Goal: Transaction & Acquisition: Book appointment/travel/reservation

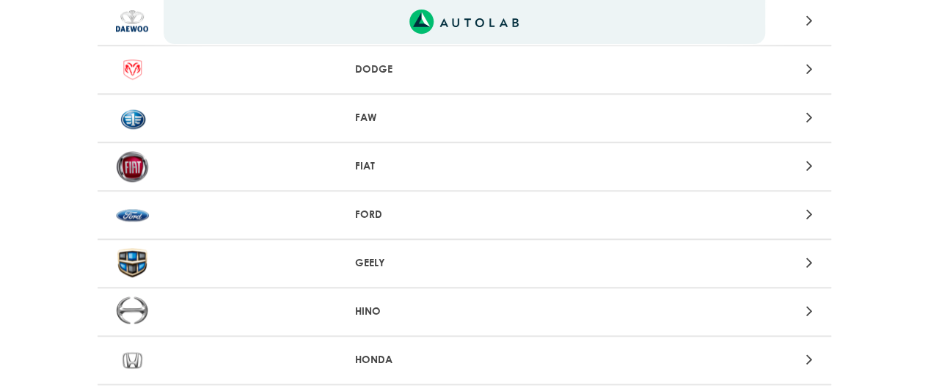
scroll to position [569, 0]
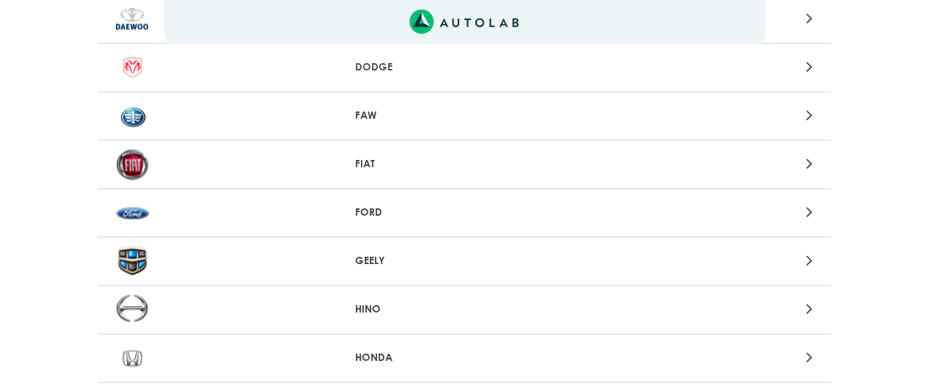
click at [370, 219] on p "FORD" at bounding box center [464, 212] width 218 height 15
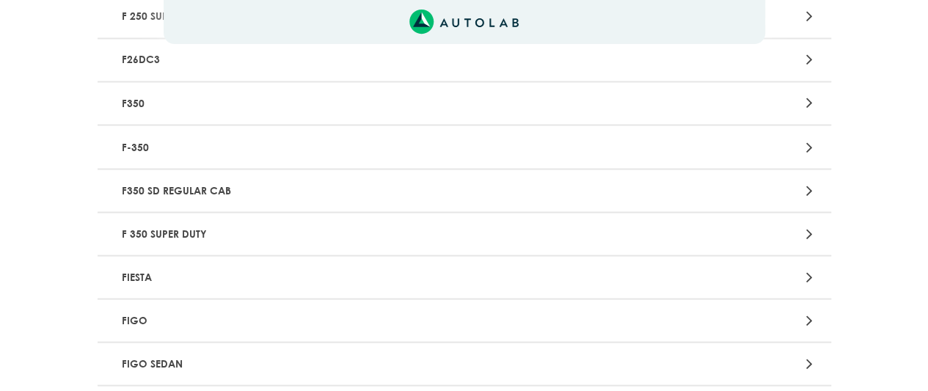
scroll to position [1261, 0]
click at [708, 269] on div at bounding box center [704, 274] width 240 height 20
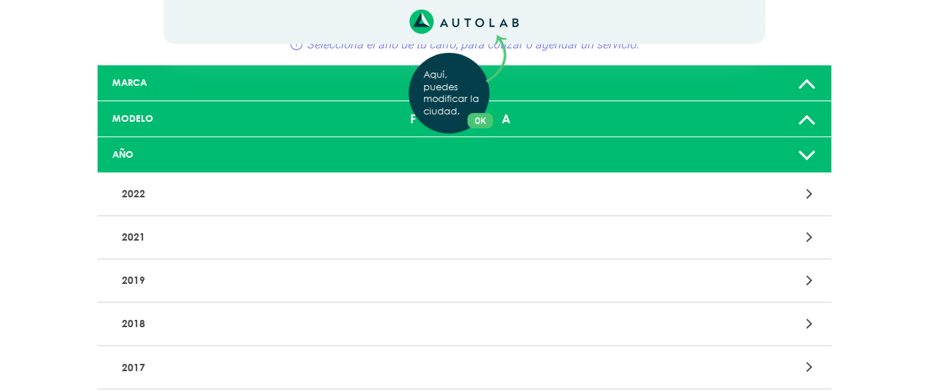
scroll to position [66, 0]
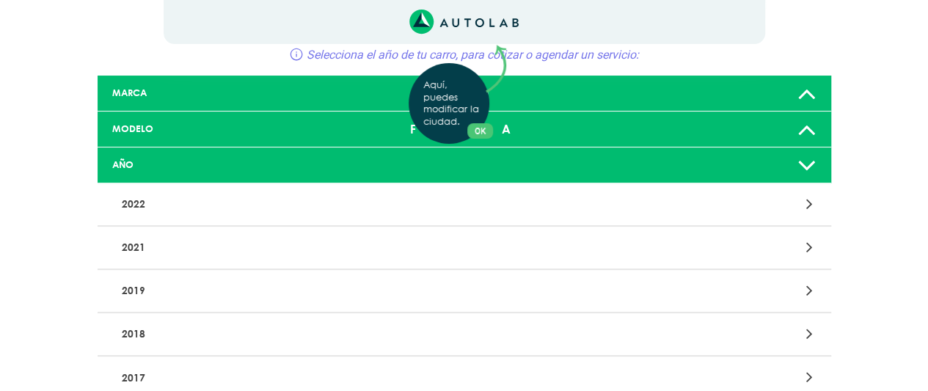
click at [806, 95] on div "Aquí, puedes modificar la ciudad. OK .aex,.bex{fill:none!important;stroke:#50c4…" at bounding box center [464, 129] width 928 height 391
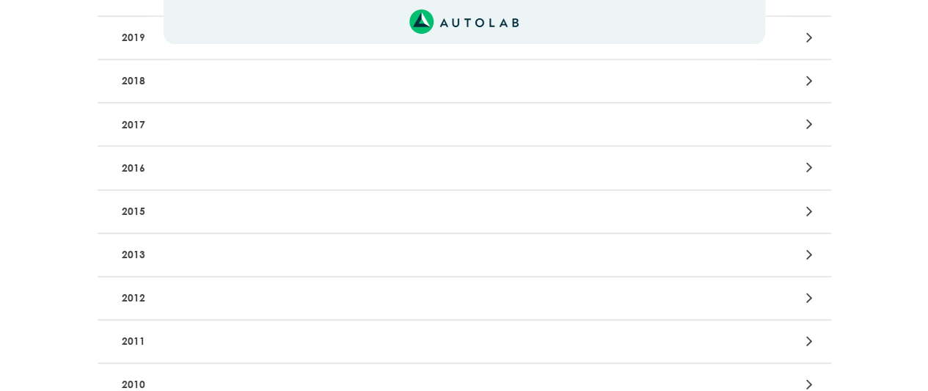
scroll to position [342, 0]
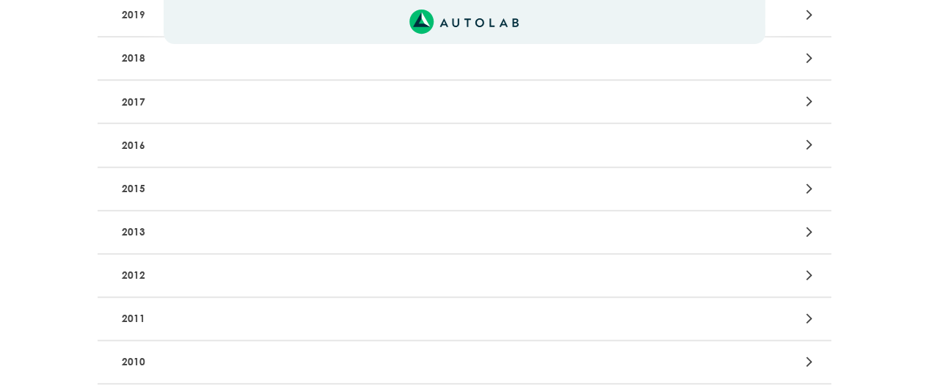
click at [271, 233] on p "2013" at bounding box center [344, 232] width 457 height 27
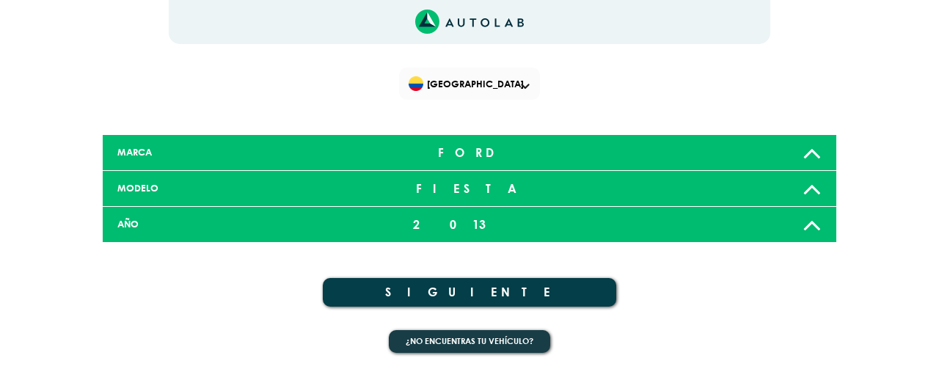
click at [469, 280] on button "SIGUIENTE" at bounding box center [469, 292] width 293 height 29
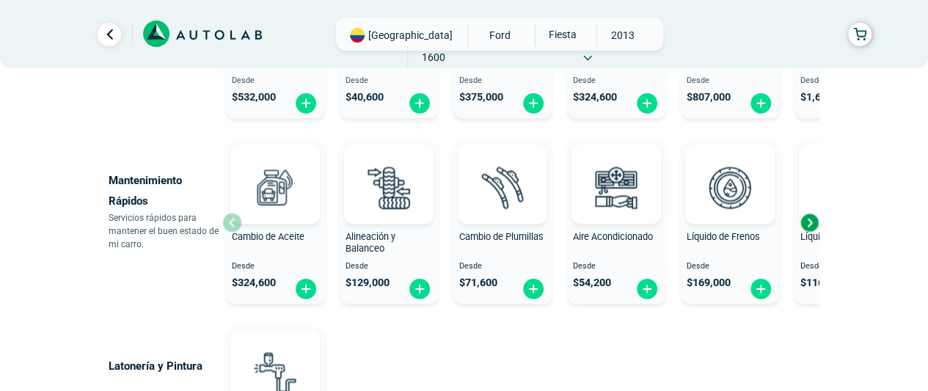
scroll to position [810, 0]
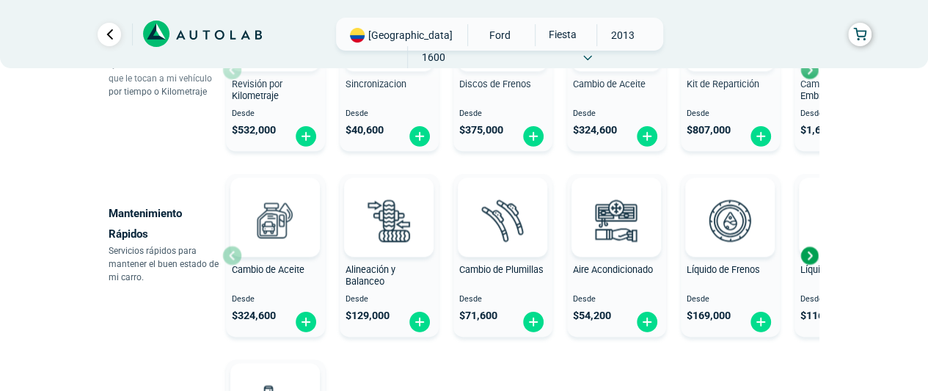
click at [811, 253] on div "Next slide" at bounding box center [809, 255] width 22 height 22
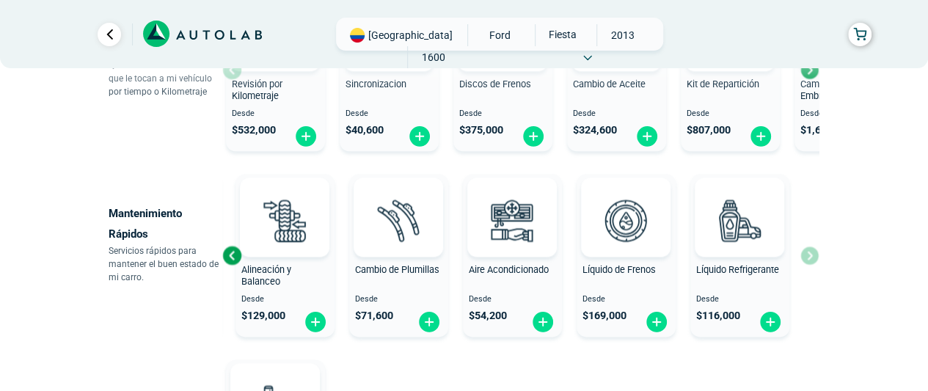
click at [811, 253] on div "Cambio de Aceite Desde $ 324,600 Alineación y Balanceo Desde $ 129,000 Cambio d…" at bounding box center [520, 255] width 596 height 175
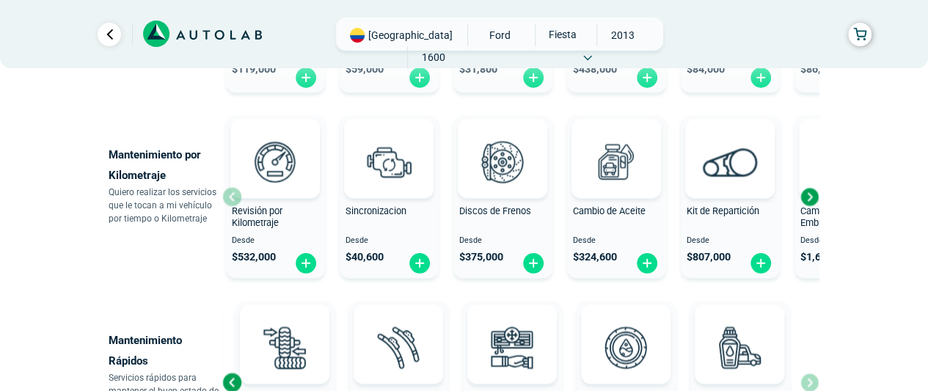
scroll to position [660, 0]
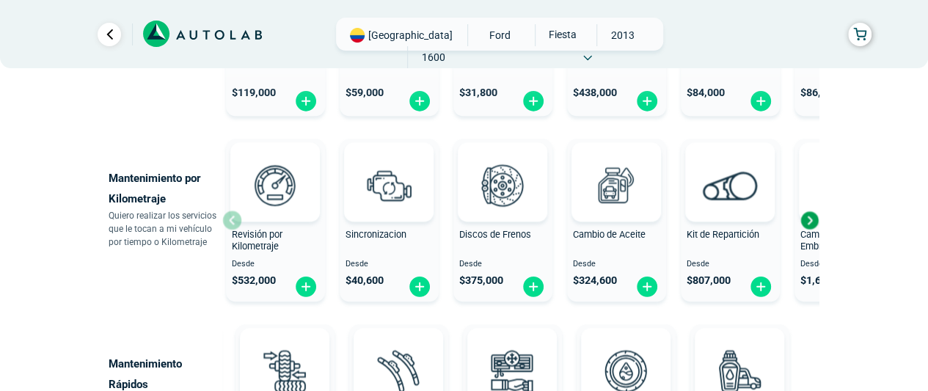
click at [809, 219] on div "Next slide" at bounding box center [809, 220] width 22 height 22
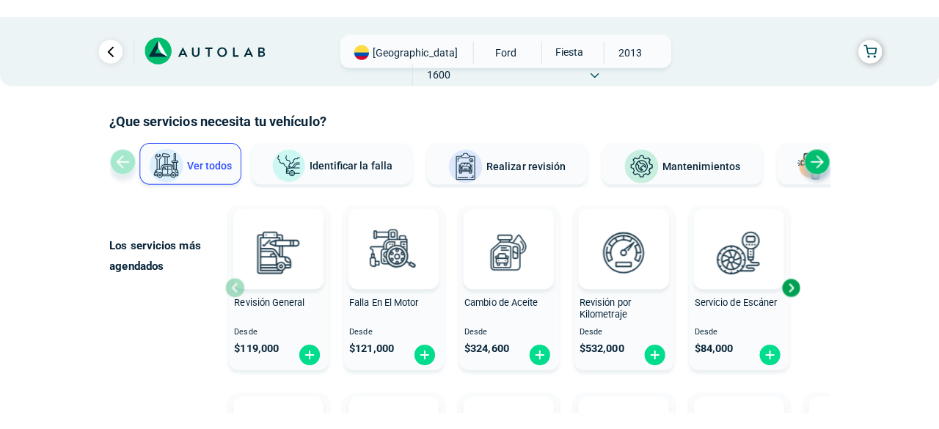
scroll to position [0, 0]
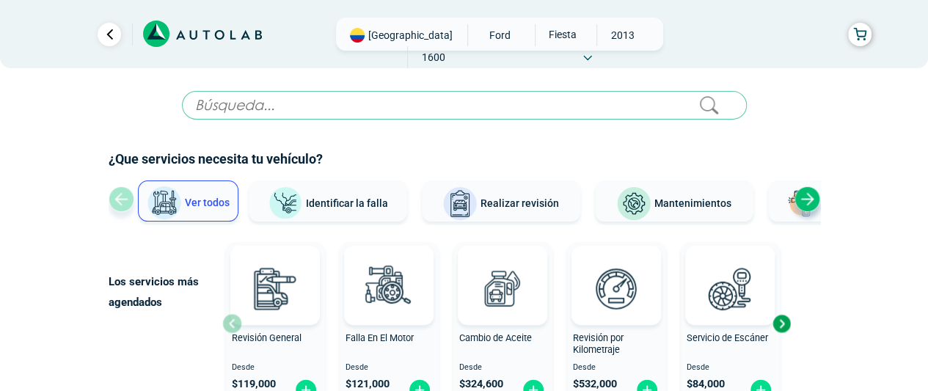
click at [678, 219] on button "Mantenimientos" at bounding box center [674, 200] width 158 height 41
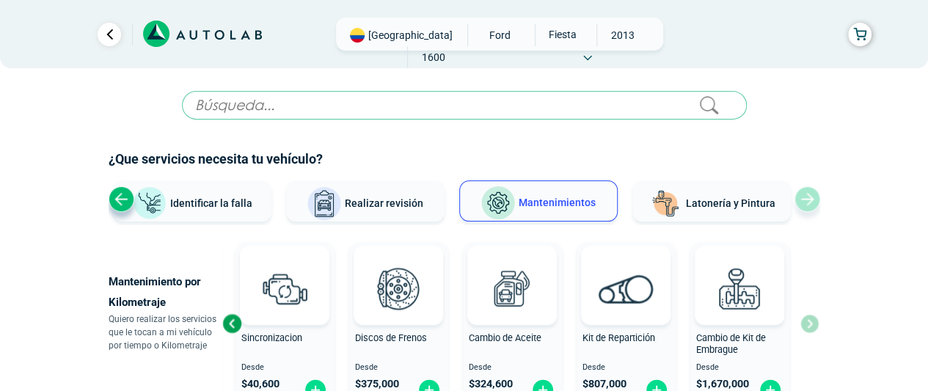
click at [566, 197] on span "Mantenimientos" at bounding box center [557, 203] width 77 height 12
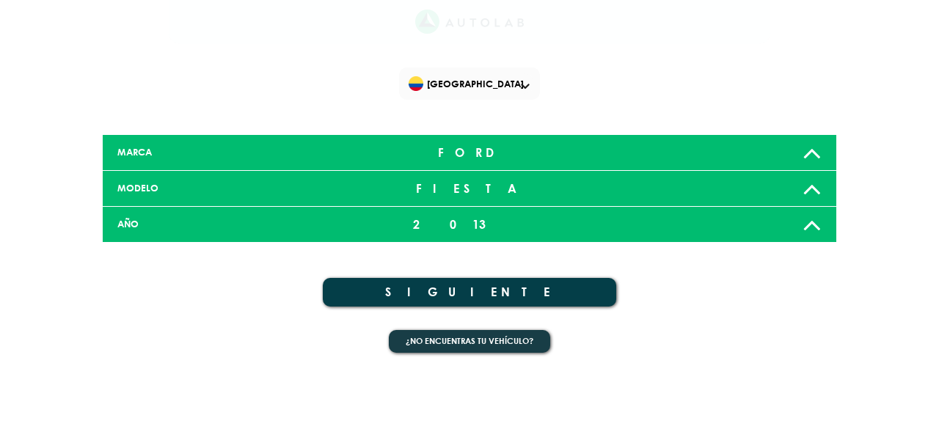
click at [766, 79] on div "[GEOGRAPHIC_DATA]" at bounding box center [469, 89] width 880 height 44
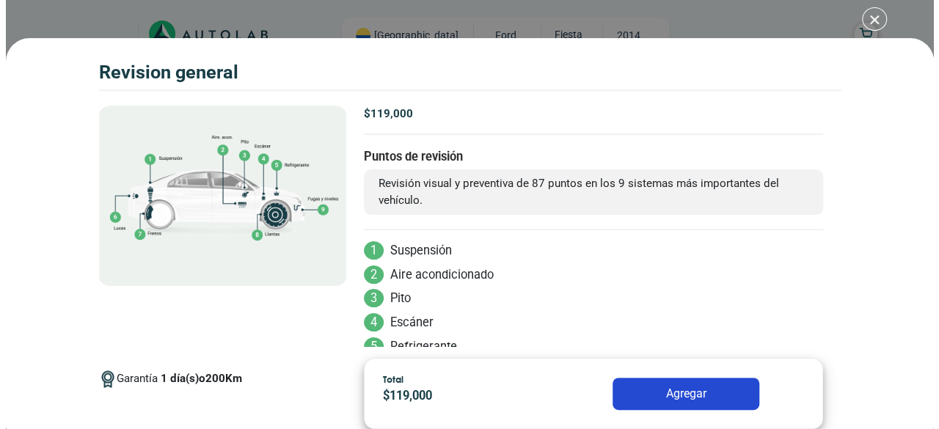
scroll to position [310, 0]
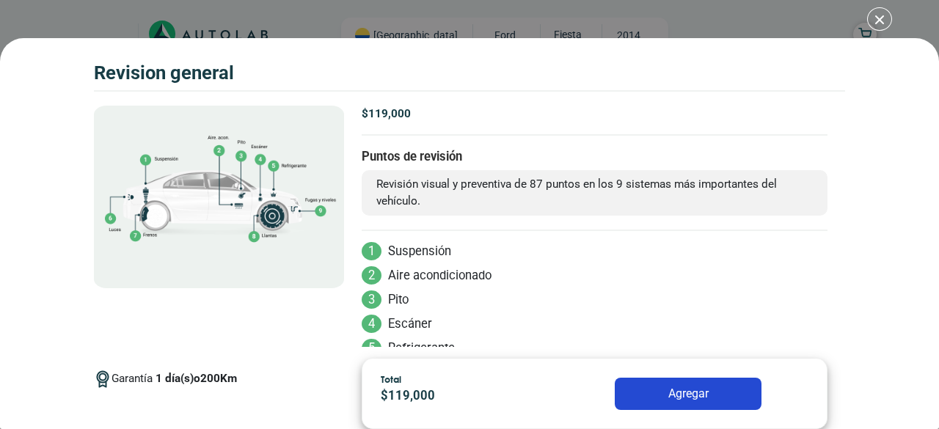
drag, startPoint x: 938, startPoint y: 81, endPoint x: 904, endPoint y: 207, distance: 130.1
click at [904, 207] on html "× ¡Reserva tranquilo! Sin datos de tarjeta ni pagos Aquí puedes ver tus servici…" at bounding box center [469, 423] width 939 height 1467
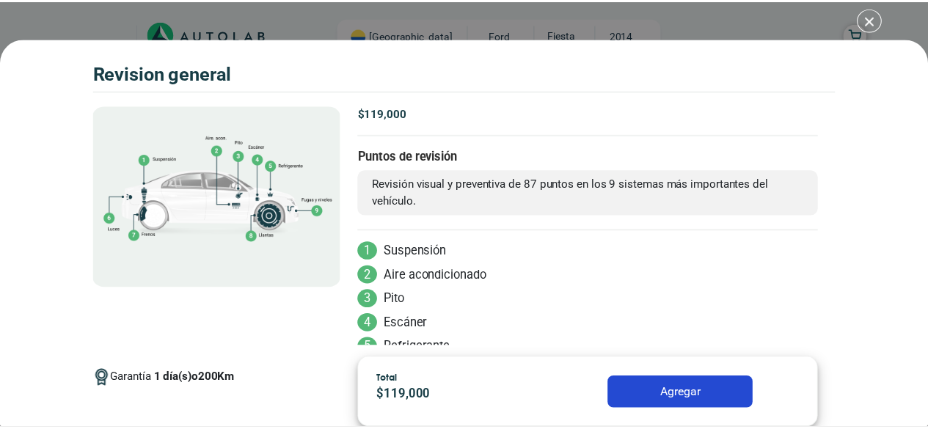
scroll to position [136, 0]
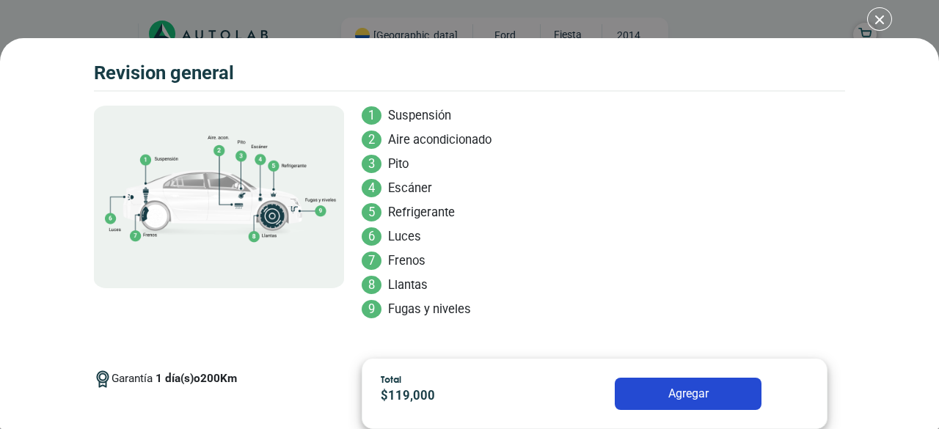
click at [879, 15] on div "Volkswagen Crossfox 2018 REVISION GENERAL $ 119,000 1 200" at bounding box center [469, 214] width 939 height 429
